Goal: Transaction & Acquisition: Book appointment/travel/reservation

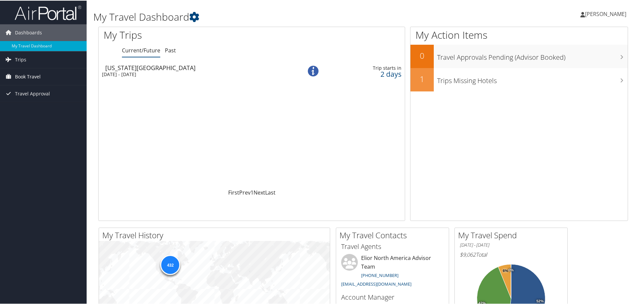
click at [17, 74] on span "Book Travel" at bounding box center [28, 76] width 26 height 17
click at [21, 108] on link "Book/Manage Online Trips" at bounding box center [43, 109] width 87 height 10
